Goal: Information Seeking & Learning: Learn about a topic

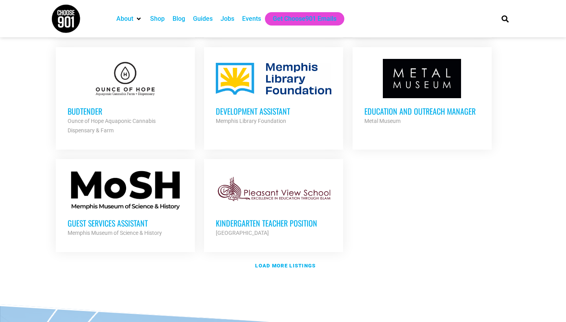
scroll to position [870, 0]
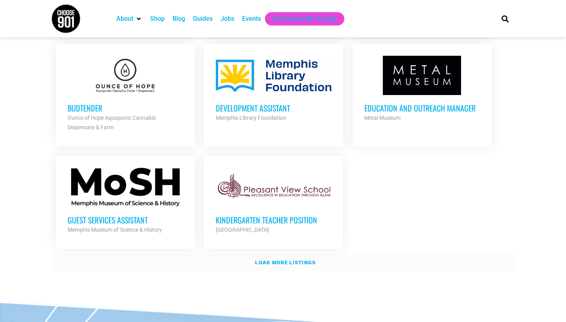
click at [297, 260] on strong "Load more listings" at bounding box center [285, 263] width 61 height 6
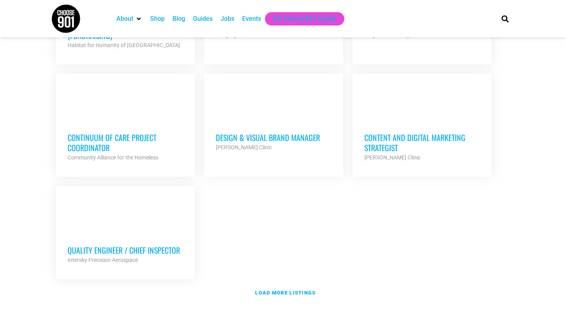
scroll to position [1686, 0]
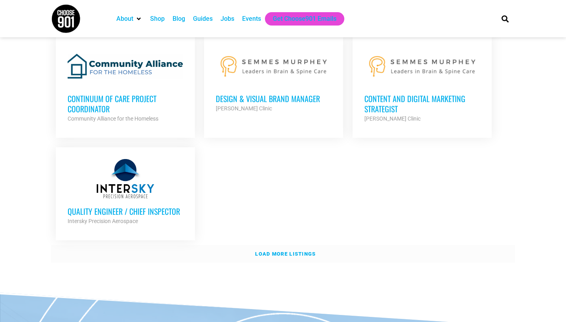
click at [302, 251] on strong "Load more listings" at bounding box center [285, 254] width 61 height 6
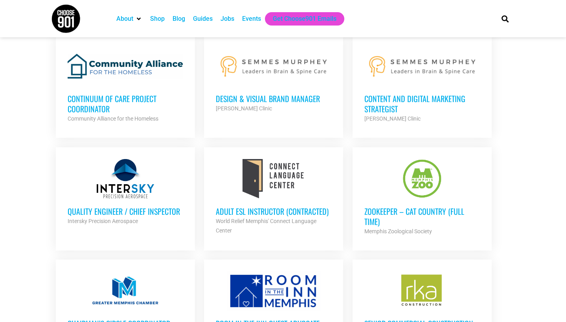
click at [312, 94] on h3 "Design & Visual Brand Manager" at bounding box center [274, 99] width 116 height 10
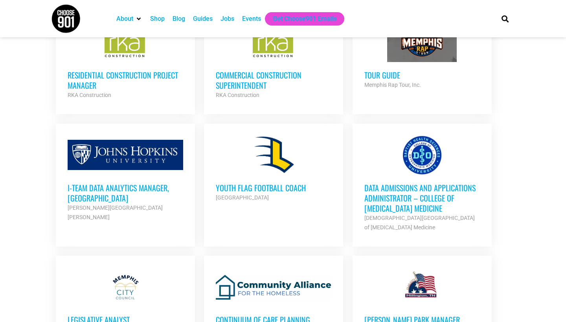
scroll to position [2054, 0]
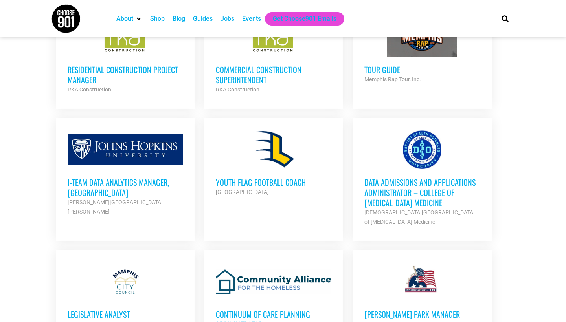
click at [155, 177] on h3 "i-team Data Analytics Manager, Memphis" at bounding box center [126, 187] width 116 height 20
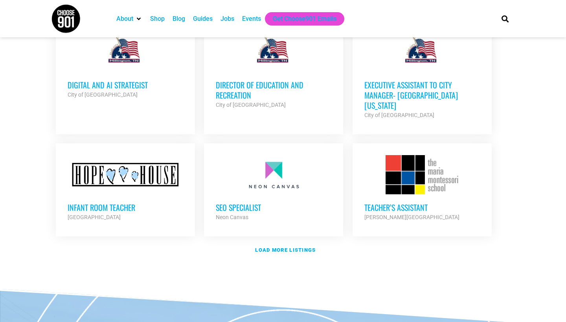
scroll to position [2405, 0]
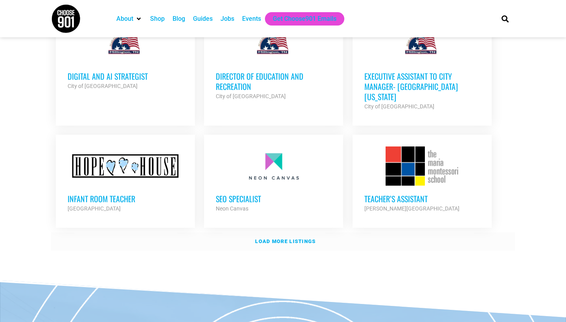
click at [299, 239] on strong "Load more listings" at bounding box center [285, 242] width 61 height 6
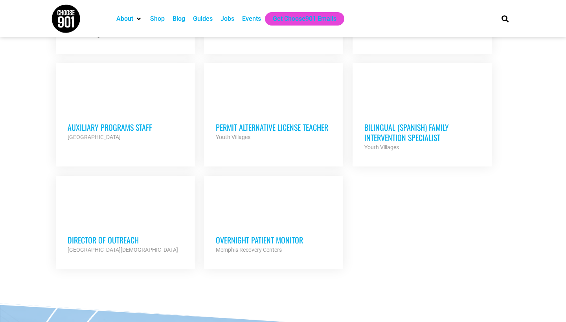
scroll to position [3132, 0]
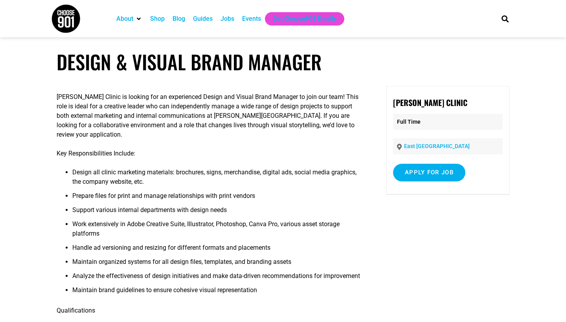
click at [285, 156] on p "Key Responsibilities Include:" at bounding box center [210, 153] width 307 height 9
click at [281, 170] on li "Design all clinic marketing materials: brochures, signs, merchandise, digital a…" at bounding box center [217, 180] width 291 height 24
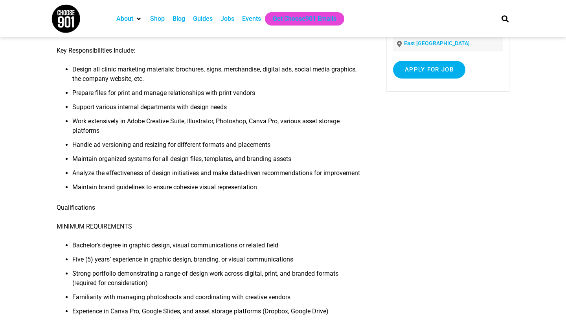
scroll to position [105, 0]
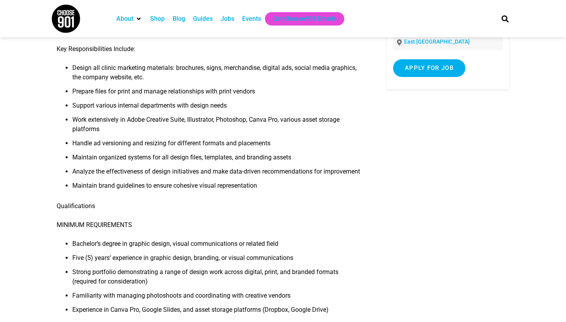
click at [285, 116] on li "Work extensively in Adobe Creative Suite, Illustrator, Photoshop, Canva Pro, va…" at bounding box center [217, 127] width 291 height 24
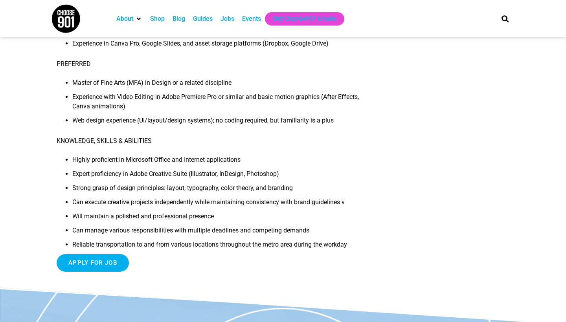
scroll to position [374, 0]
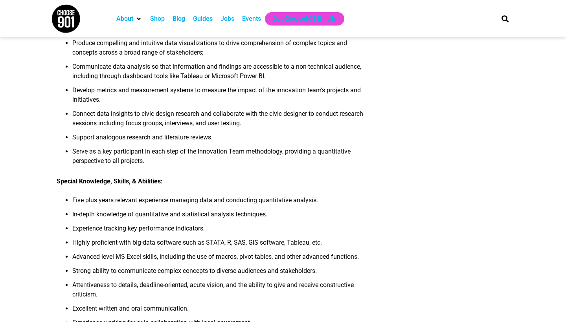
scroll to position [475, 0]
